Goal: Information Seeking & Learning: Learn about a topic

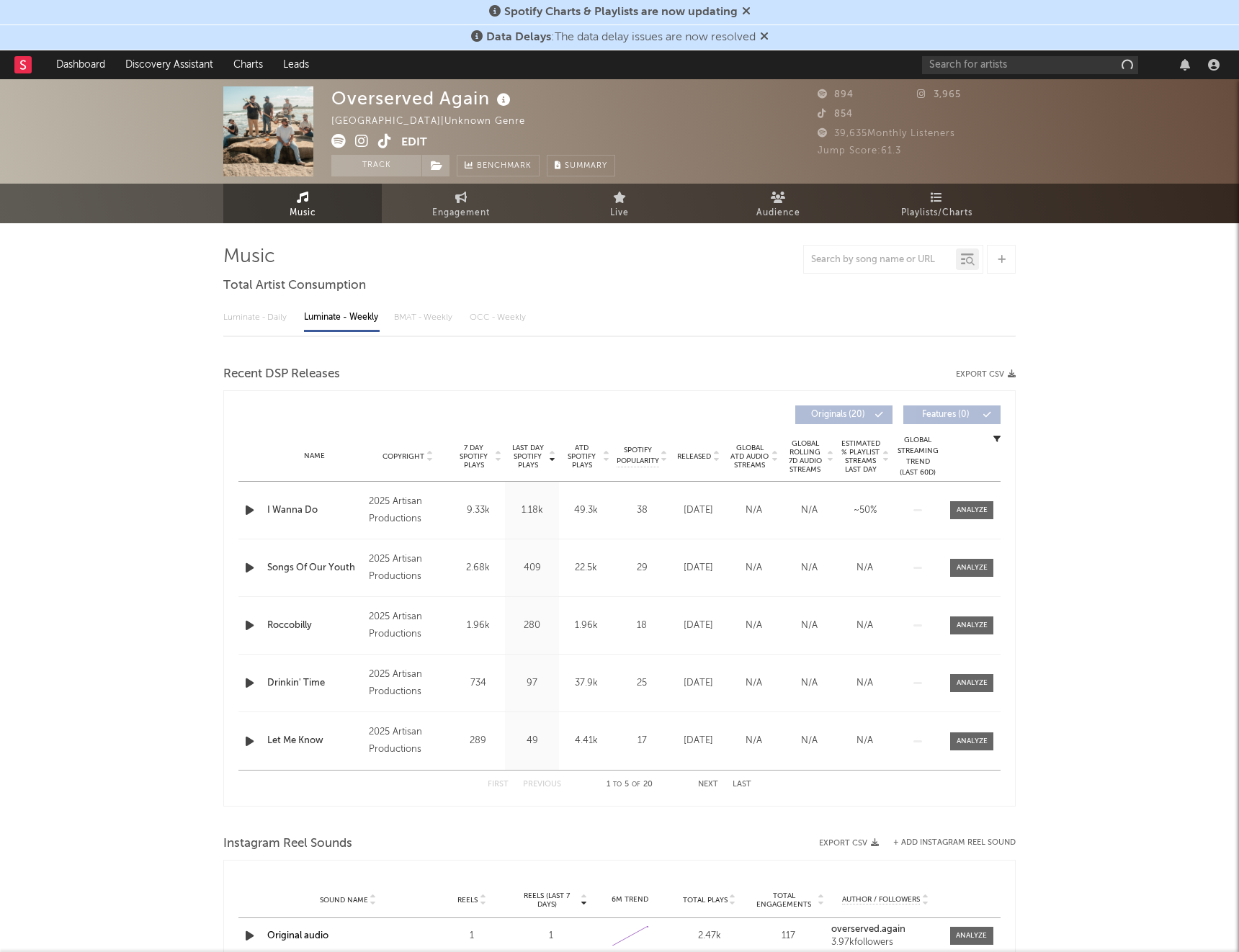
select select "6m"
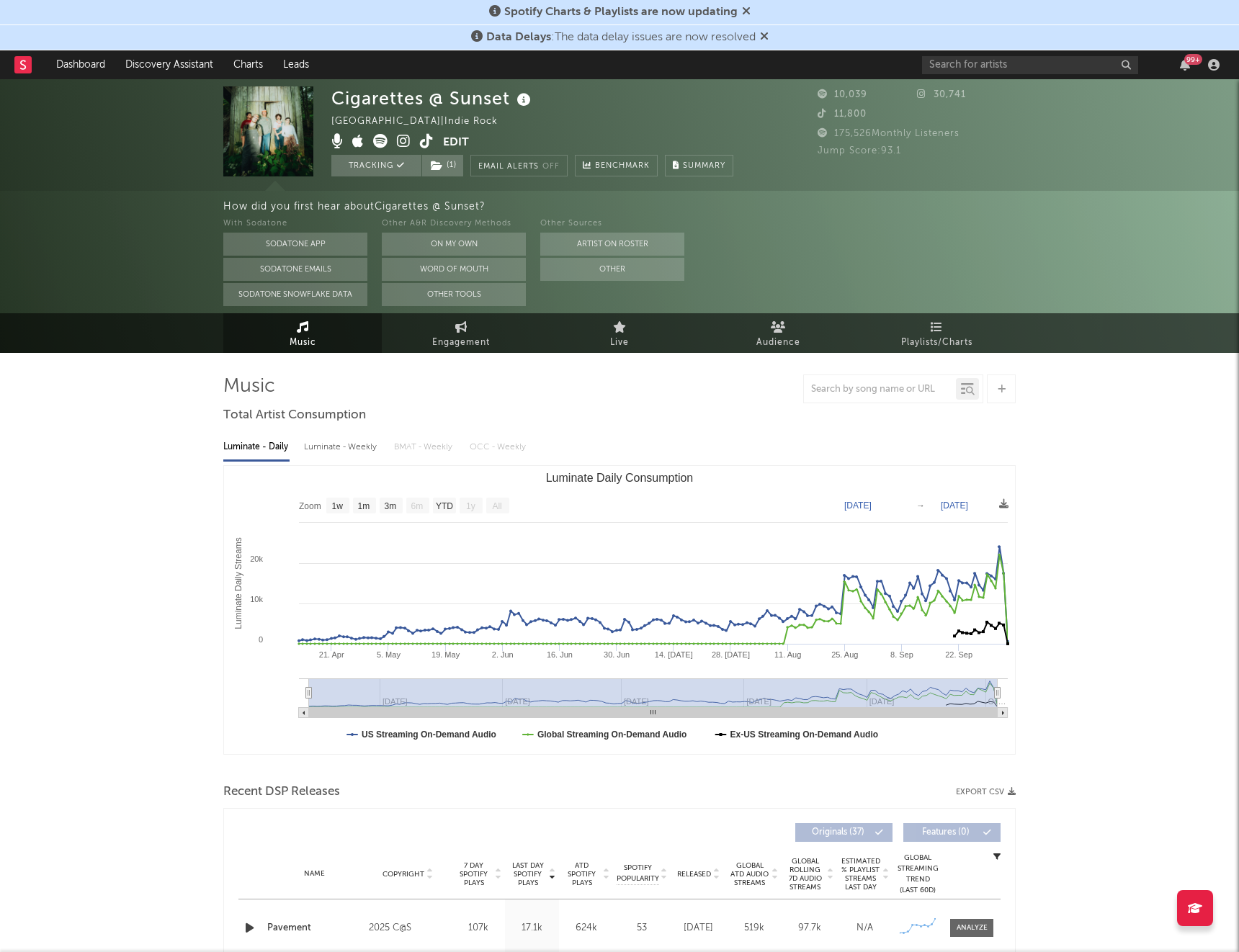
select select "1w"
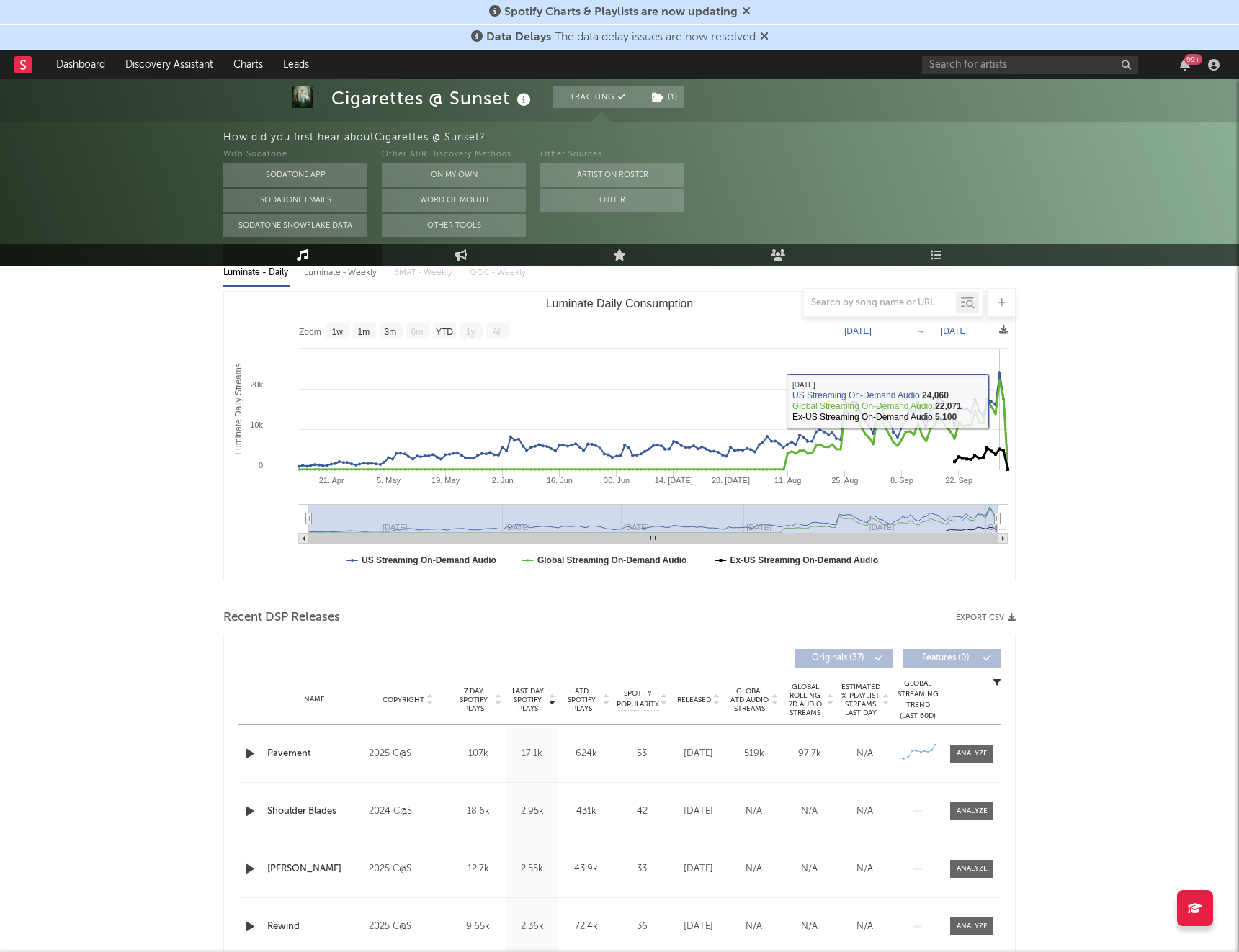
scroll to position [287, 0]
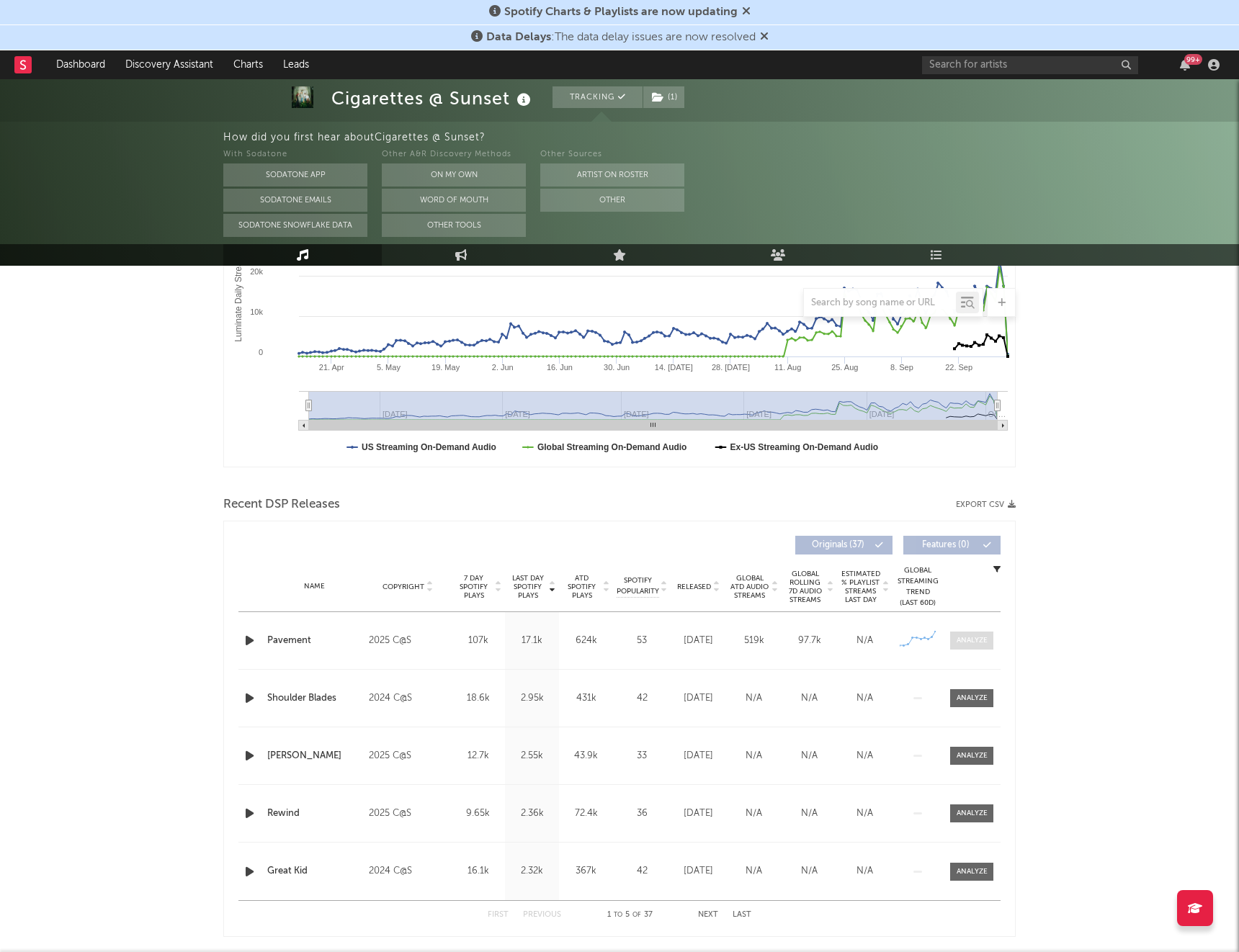
click at [979, 644] on div at bounding box center [972, 641] width 31 height 11
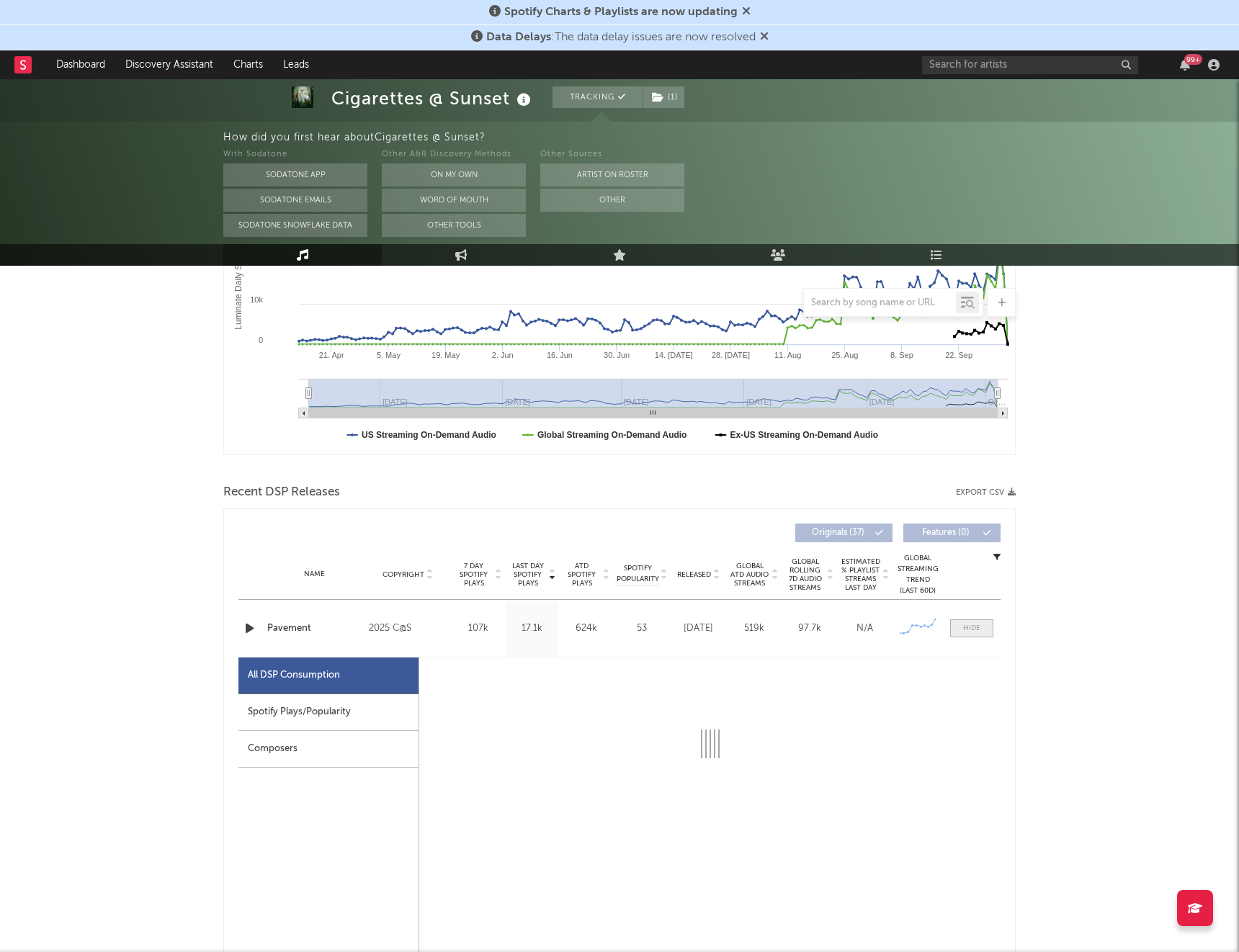
select select "1w"
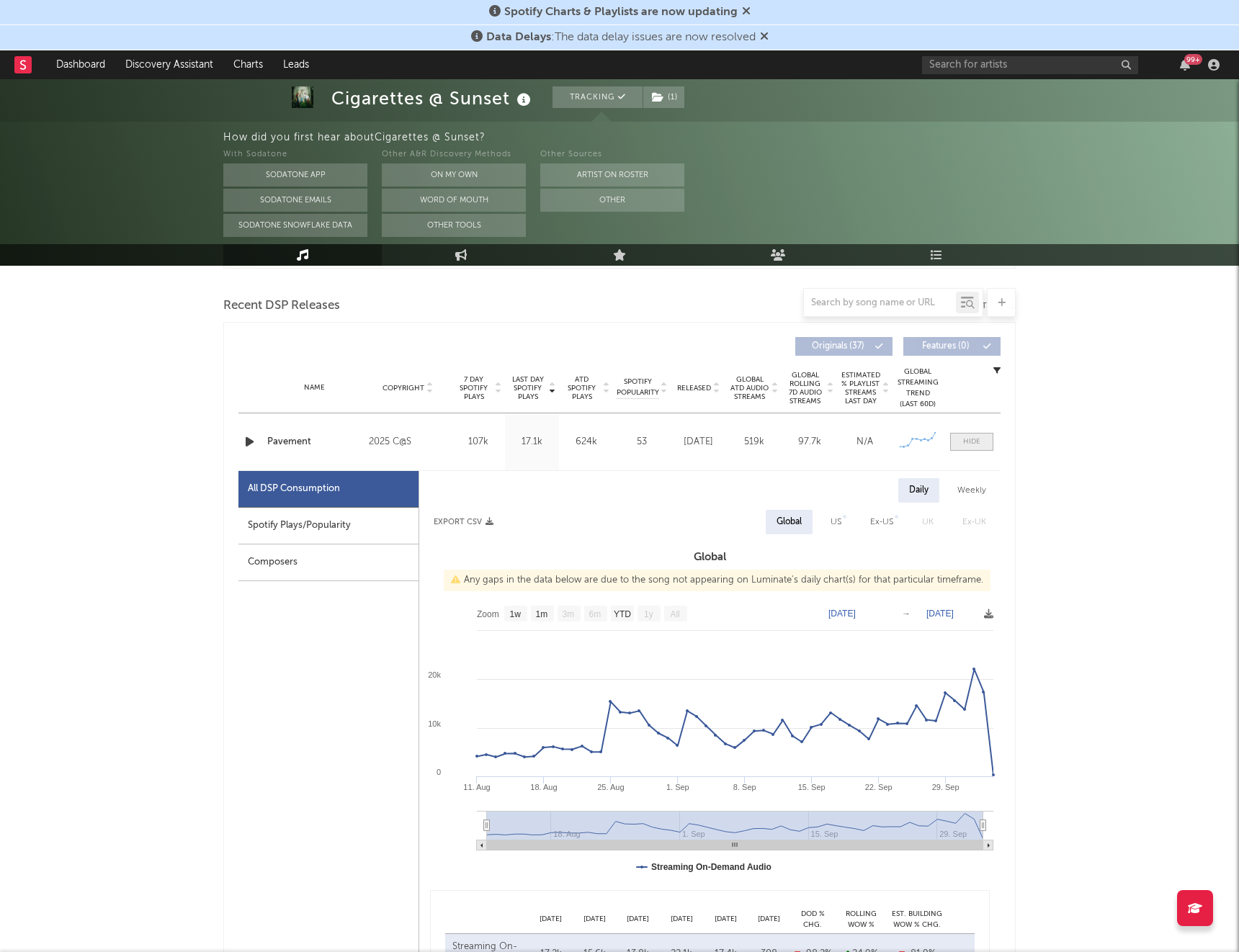
scroll to position [507, 0]
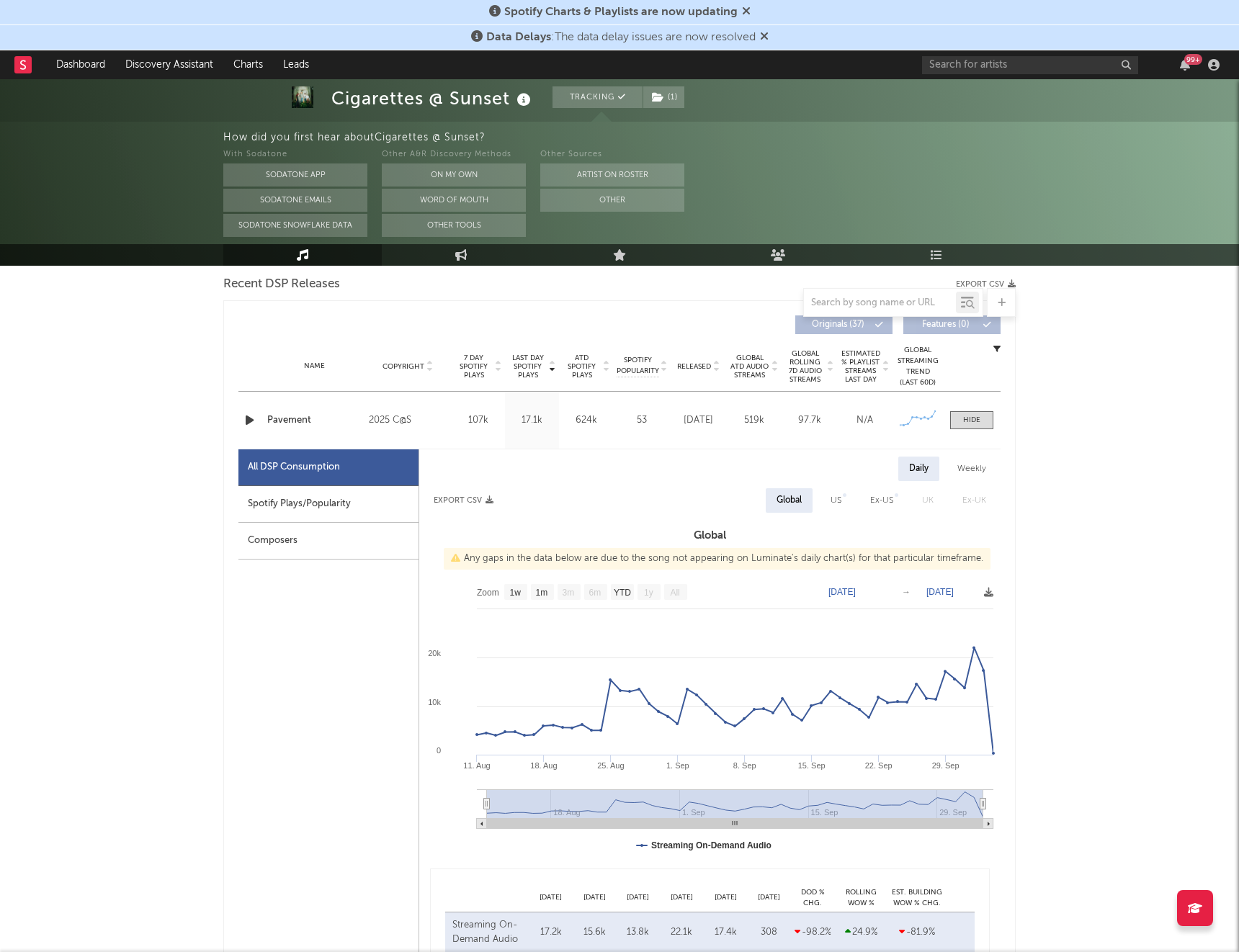
click at [839, 499] on div "US" at bounding box center [836, 500] width 11 height 17
select select "1w"
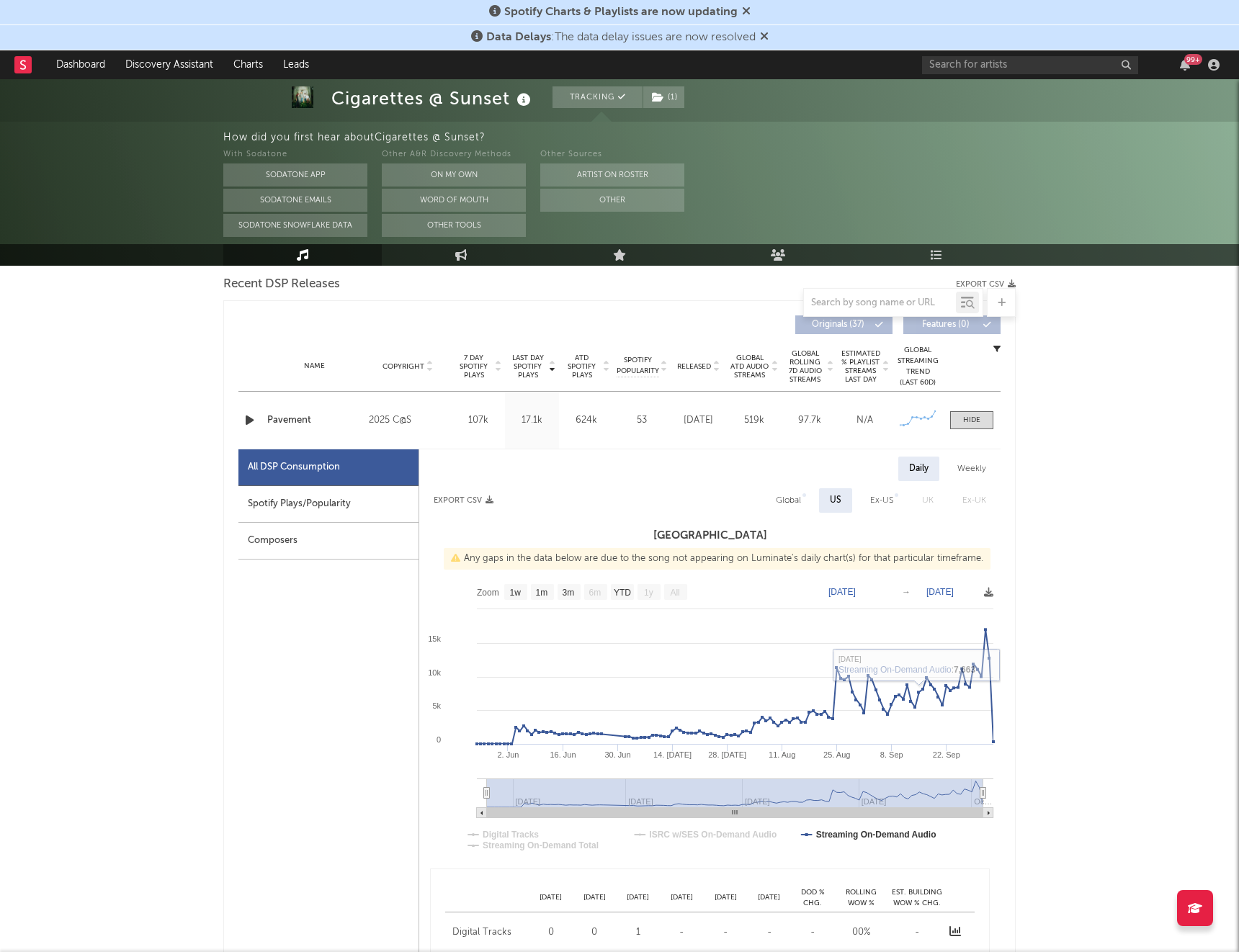
click at [379, 510] on div "Spotify Plays/Popularity" at bounding box center [328, 504] width 180 height 37
select select "1w"
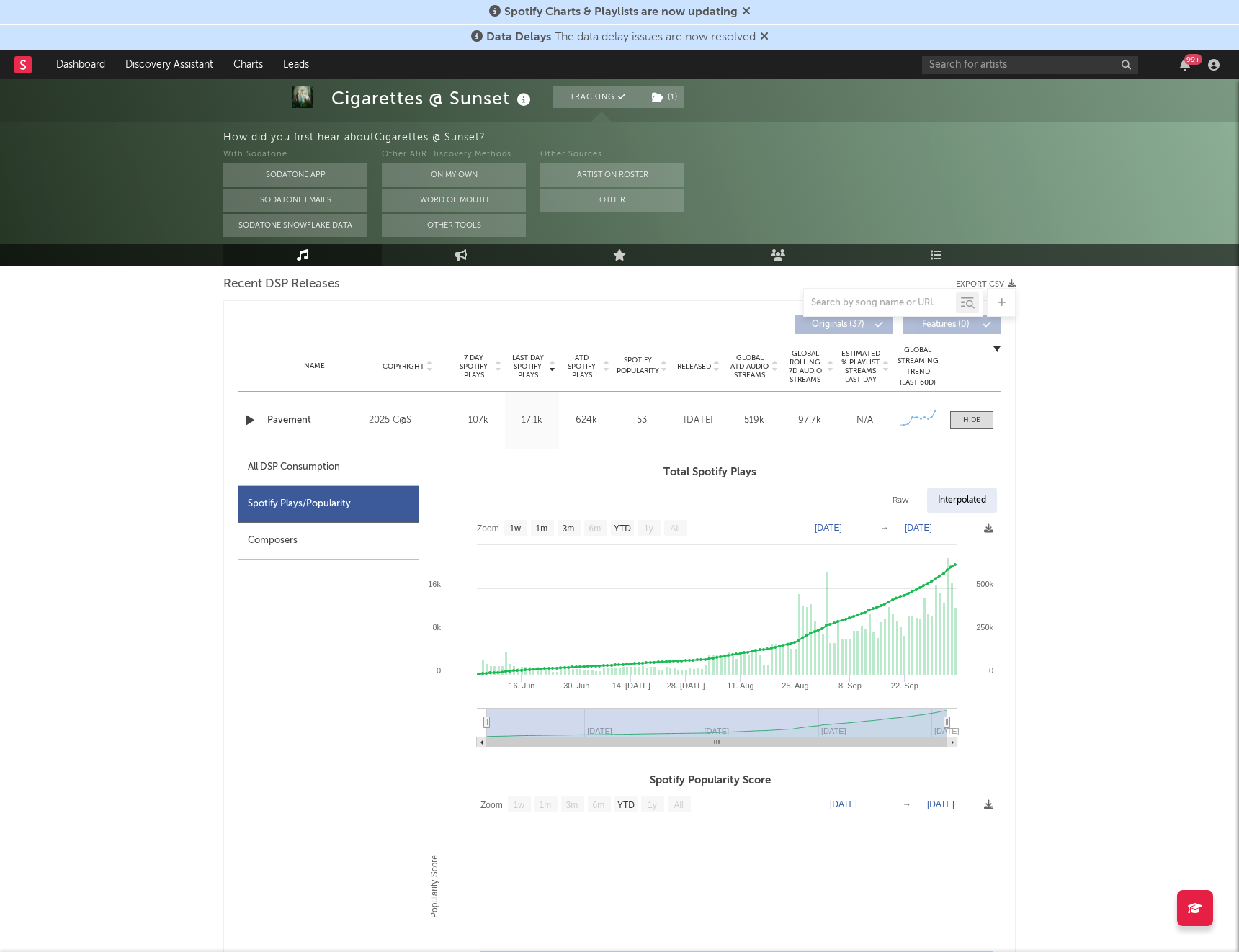
click at [333, 458] on div "All DSP Consumption" at bounding box center [328, 468] width 180 height 37
select select "1w"
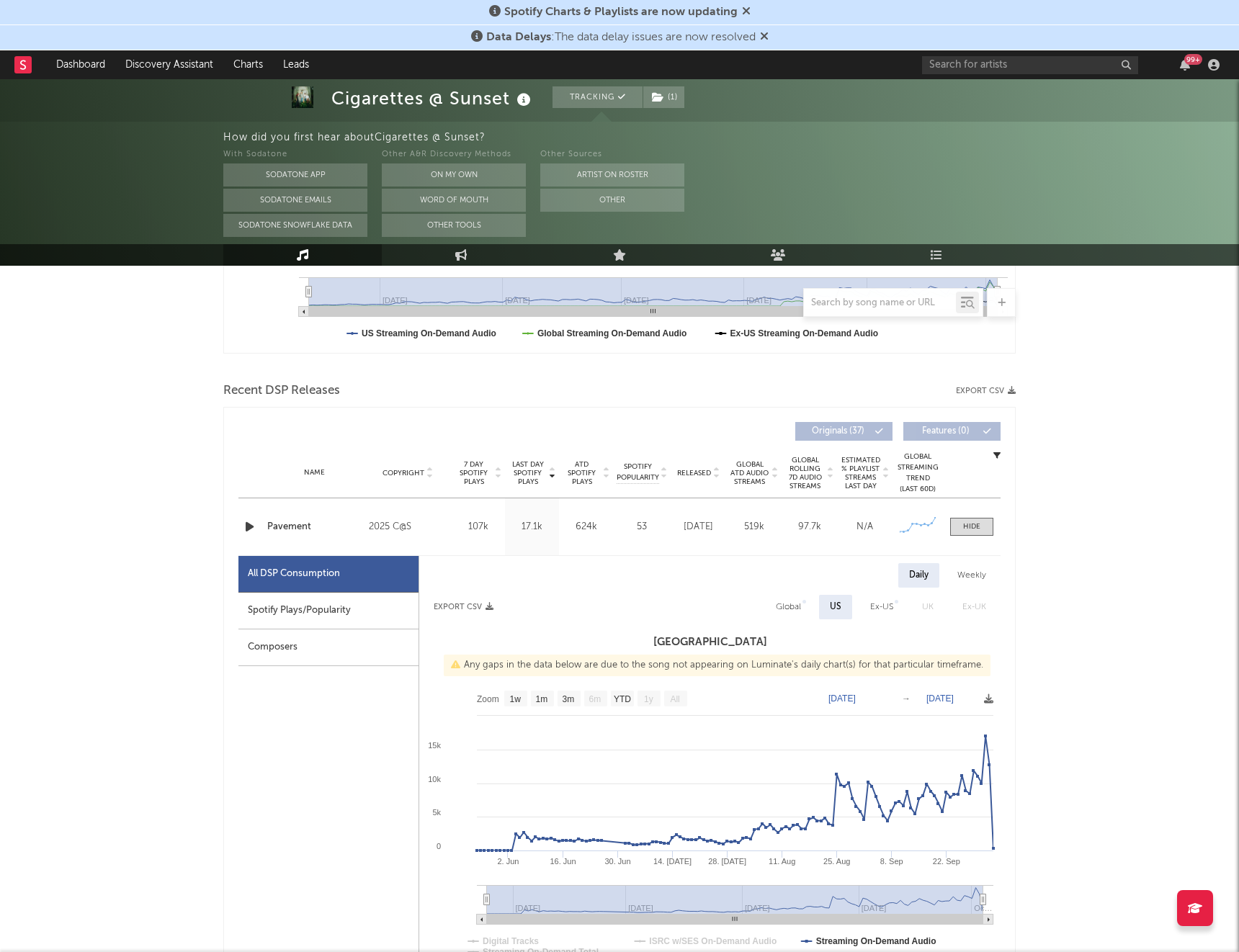
scroll to position [422, 0]
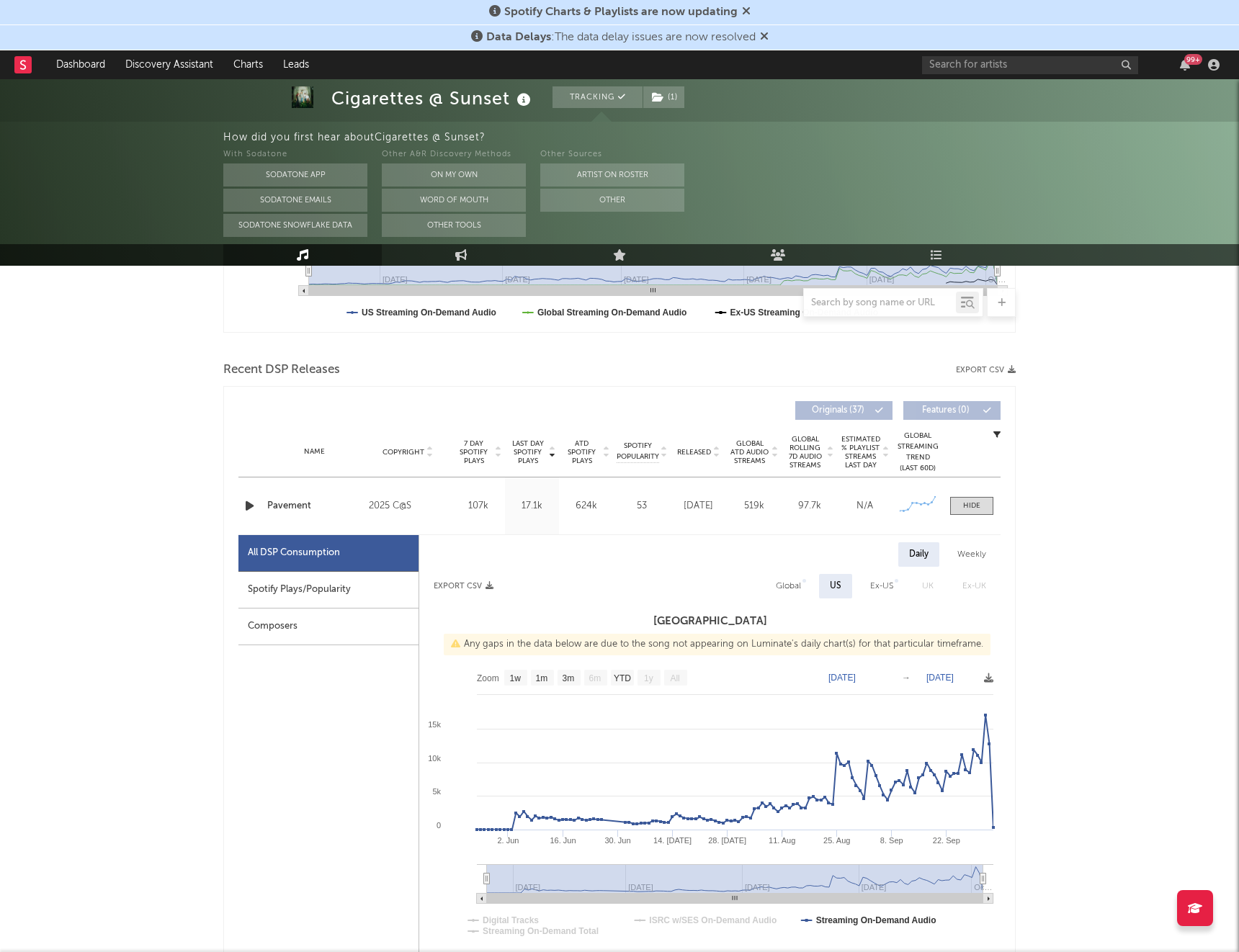
click at [962, 551] on div "Weekly" at bounding box center [971, 554] width 51 height 25
select select "1w"
